Goal: Information Seeking & Learning: Find specific fact

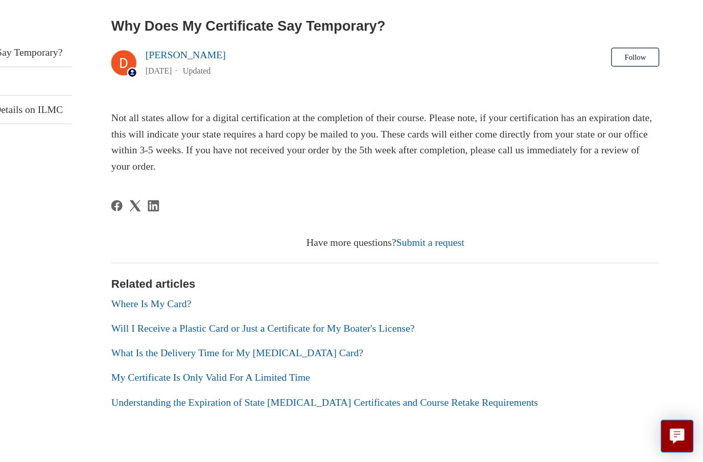
scroll to position [113, 0]
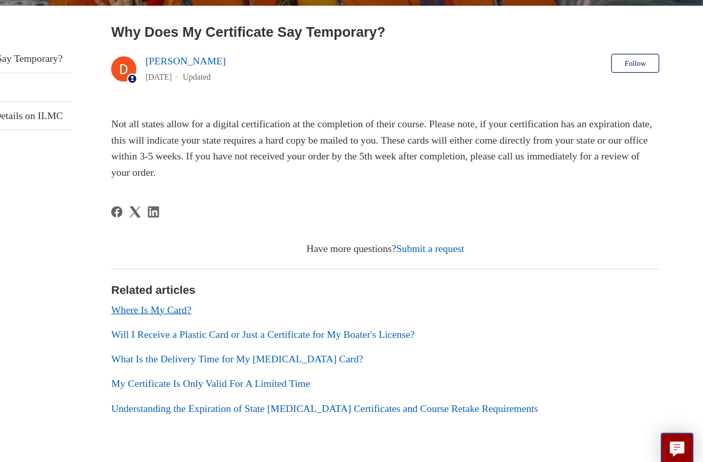
click at [225, 324] on link "Where Is My Card?" at bounding box center [257, 328] width 65 height 9
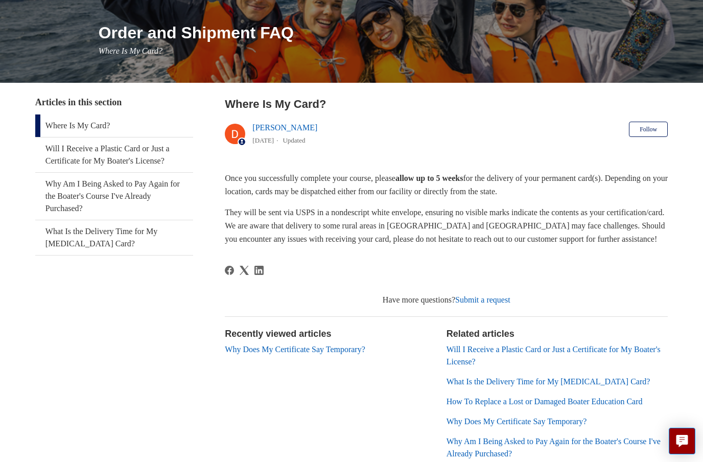
scroll to position [109, 0]
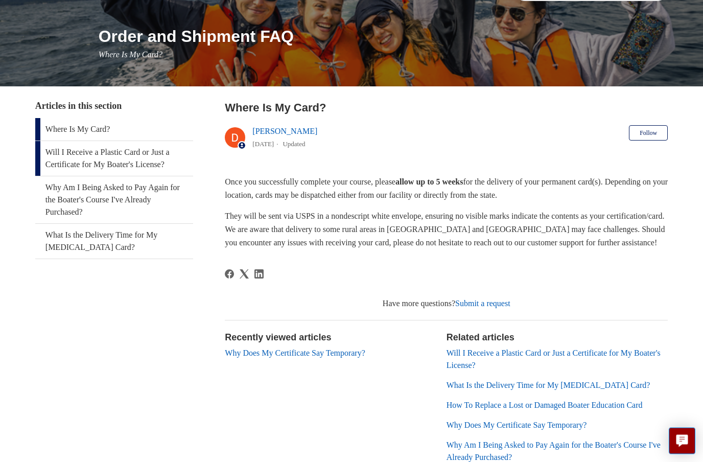
click at [53, 163] on link "Will I Receive a Plastic Card or Just a Certificate for My Boater's License?" at bounding box center [114, 159] width 158 height 35
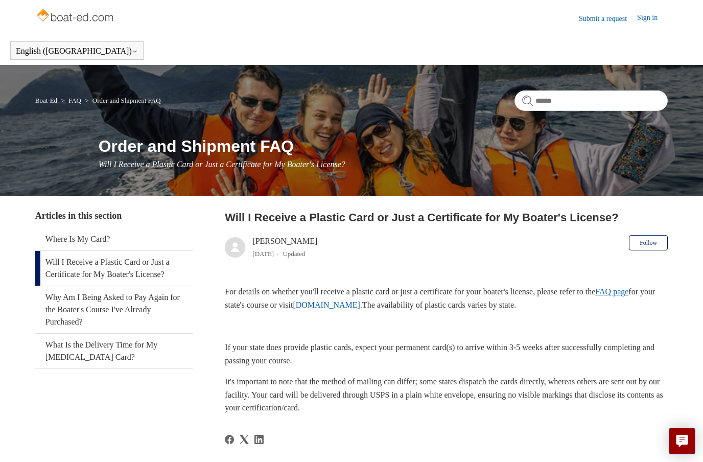
click at [628, 292] on link "FAQ page" at bounding box center [611, 291] width 33 height 9
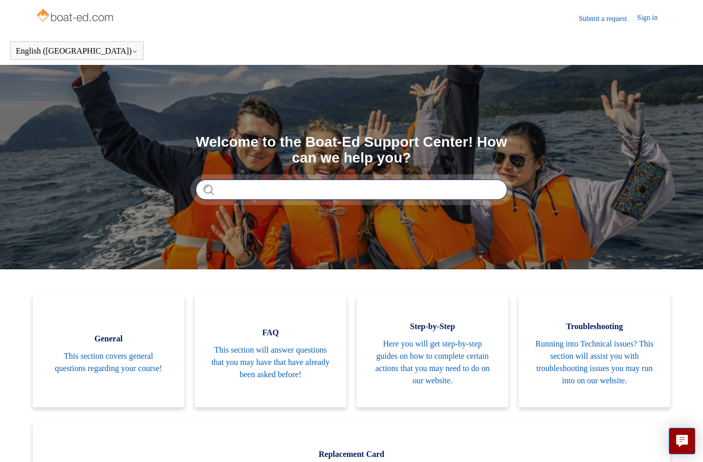
click at [439, 194] on input "Search" at bounding box center [352, 189] width 312 height 20
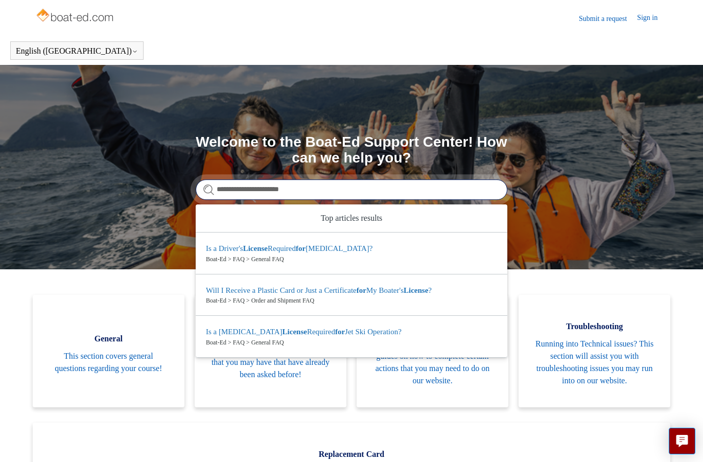
type input "**********"
